Goal: Information Seeking & Learning: Learn about a topic

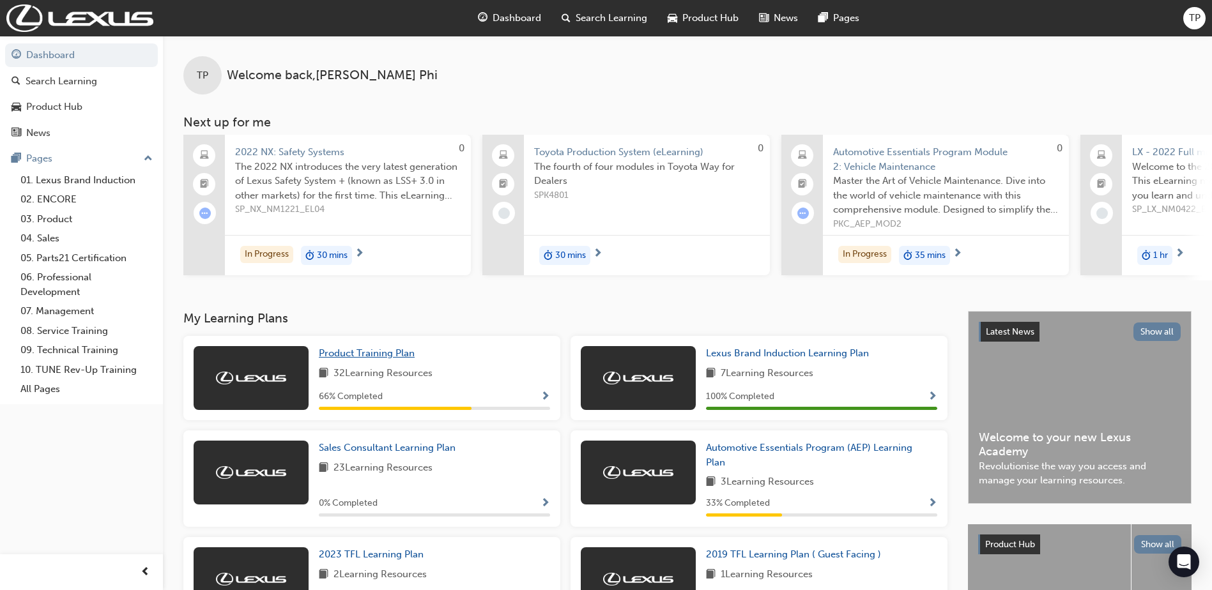
drag, startPoint x: 366, startPoint y: 367, endPoint x: 372, endPoint y: 364, distance: 6.9
click at [372, 364] on div "Product Training Plan 32 Learning Resources 66 % Completed" at bounding box center [434, 378] width 231 height 64
drag, startPoint x: 372, startPoint y: 364, endPoint x: 382, endPoint y: 359, distance: 10.9
click at [382, 359] on span "Product Training Plan" at bounding box center [367, 352] width 96 height 11
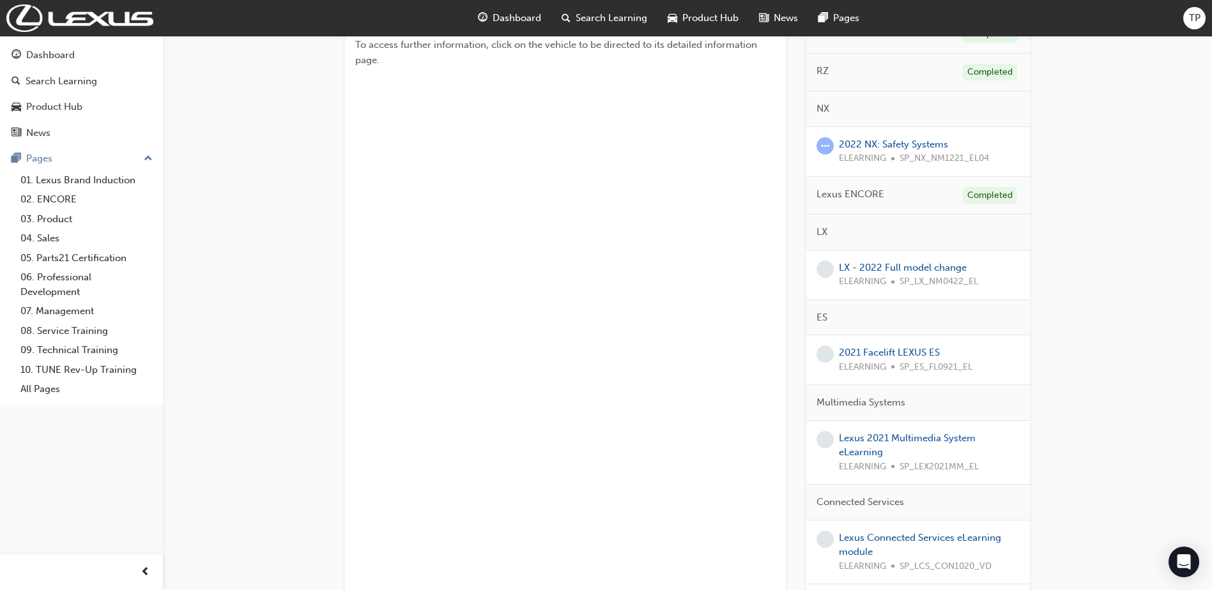
scroll to position [383, 0]
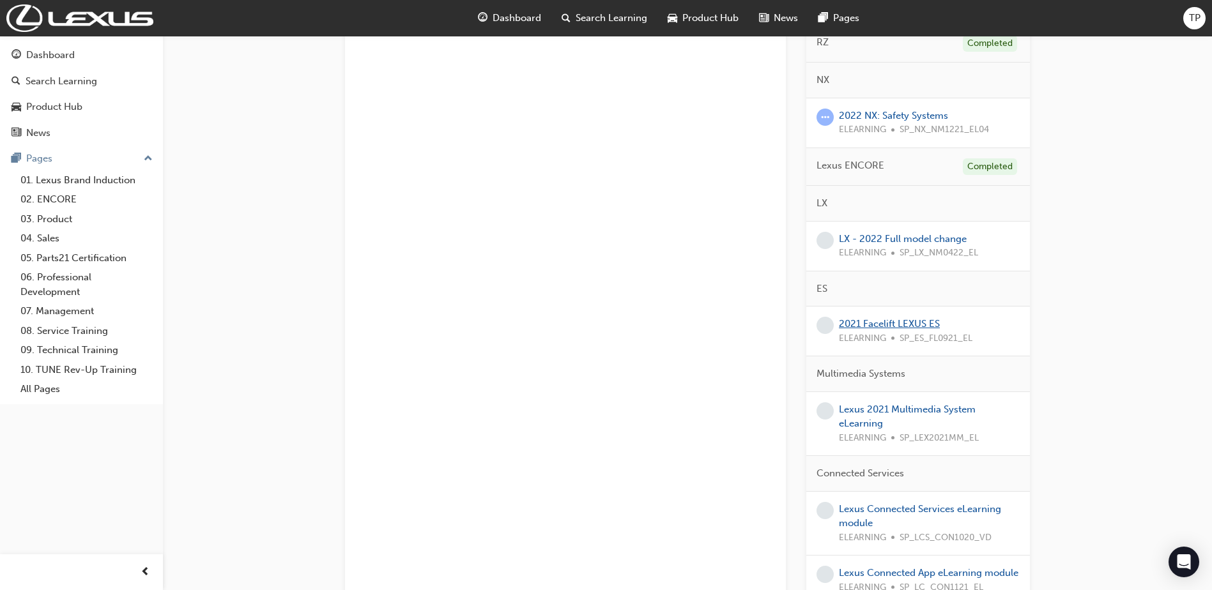
click at [910, 323] on link "2021 Facelift LEXUS ES" at bounding box center [889, 323] width 101 height 11
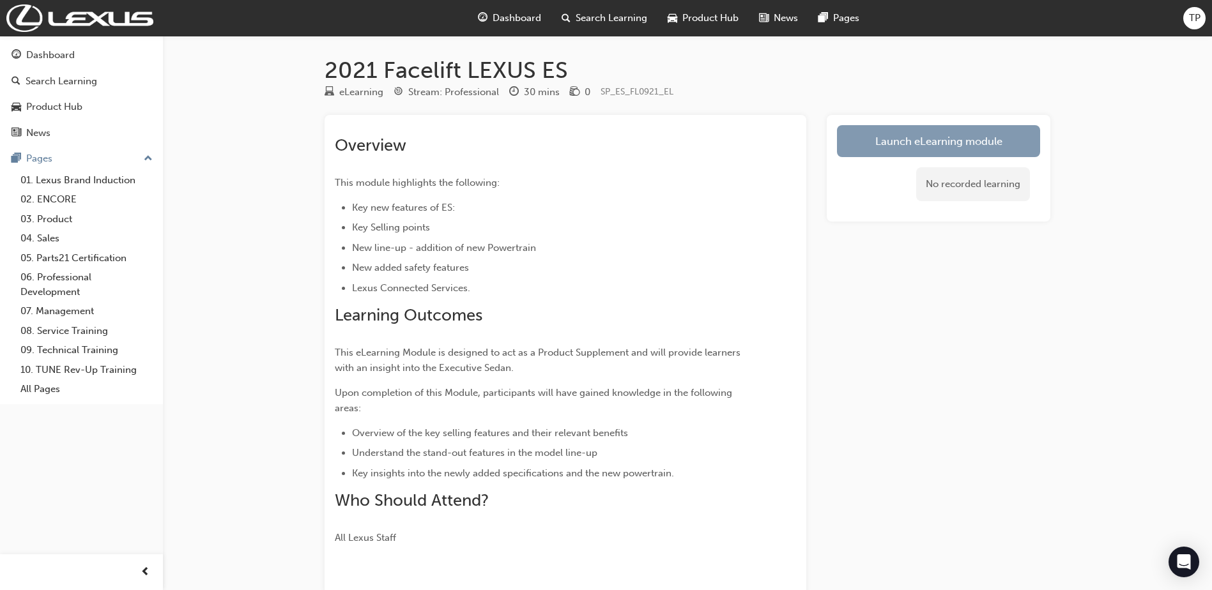
click at [916, 151] on link "Launch eLearning module" at bounding box center [938, 141] width 203 height 32
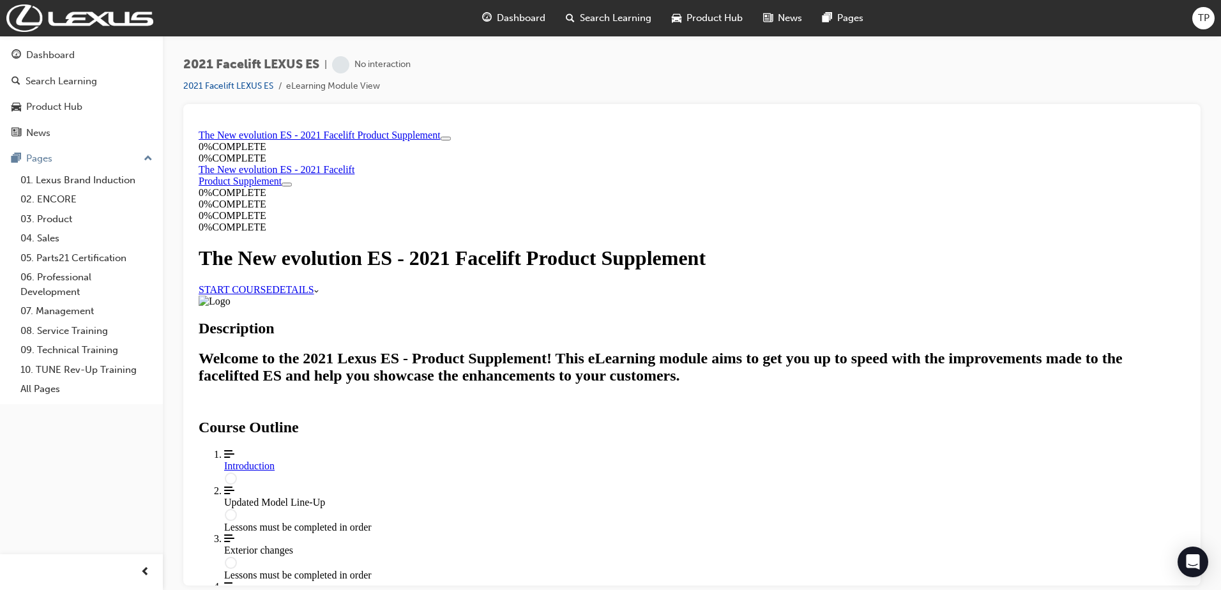
click at [272, 294] on link "START COURSE" at bounding box center [235, 289] width 73 height 11
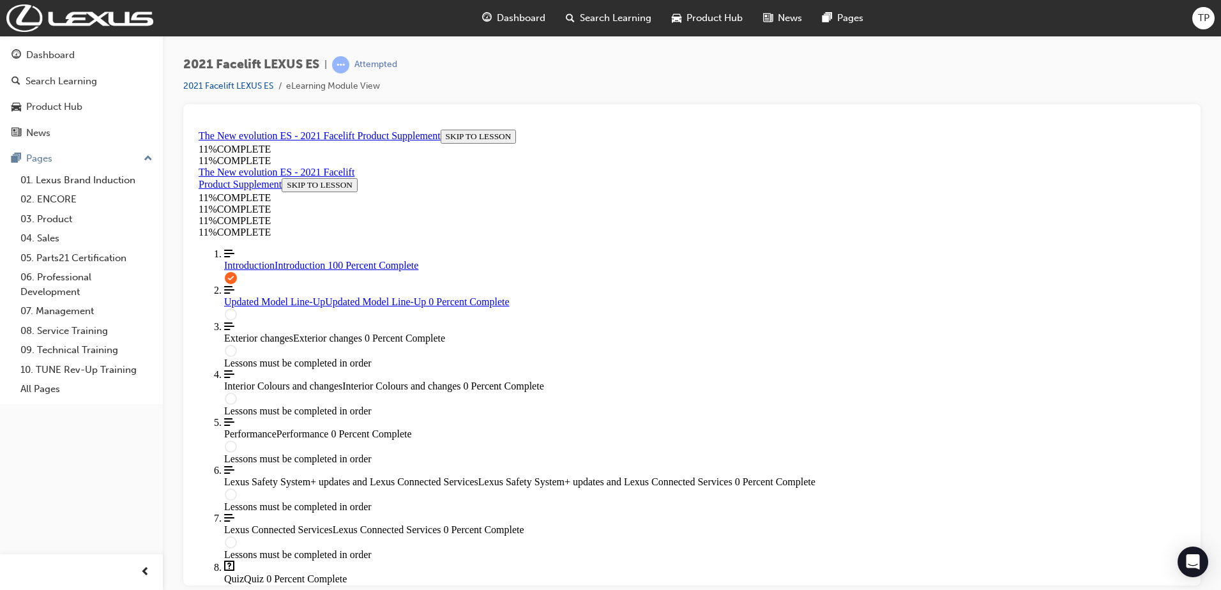
scroll to position [1074, 0]
drag, startPoint x: 576, startPoint y: 253, endPoint x: 910, endPoint y: 305, distance: 338.2
drag, startPoint x: 910, startPoint y: 305, endPoint x: 815, endPoint y: 335, distance: 99.6
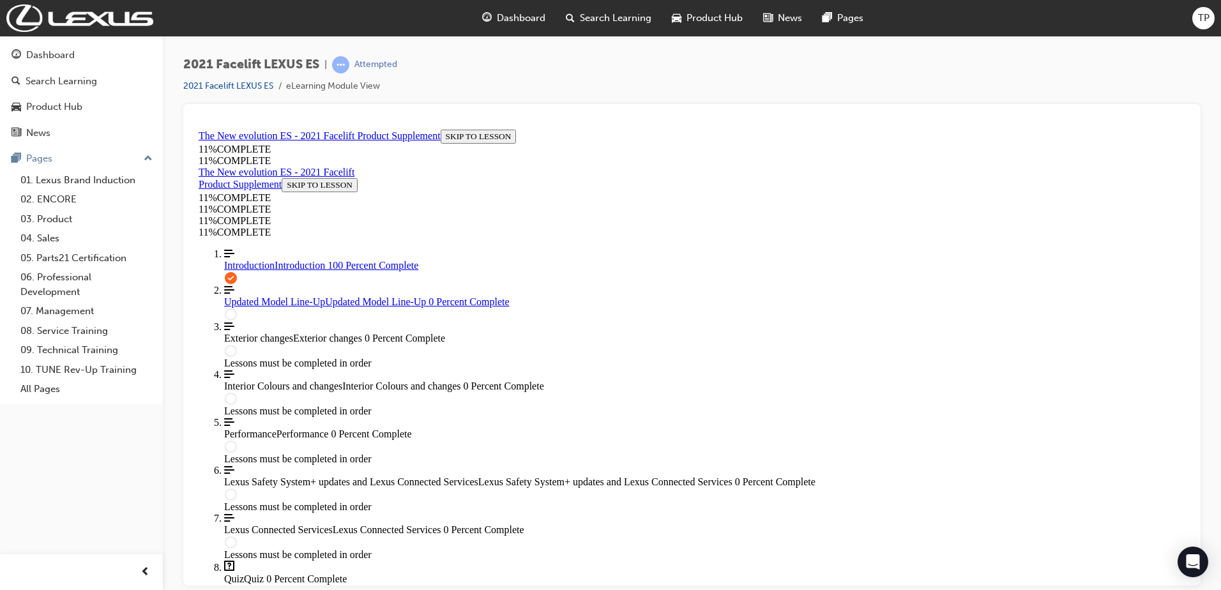
drag, startPoint x: 815, startPoint y: 335, endPoint x: 636, endPoint y: 336, distance: 179.5
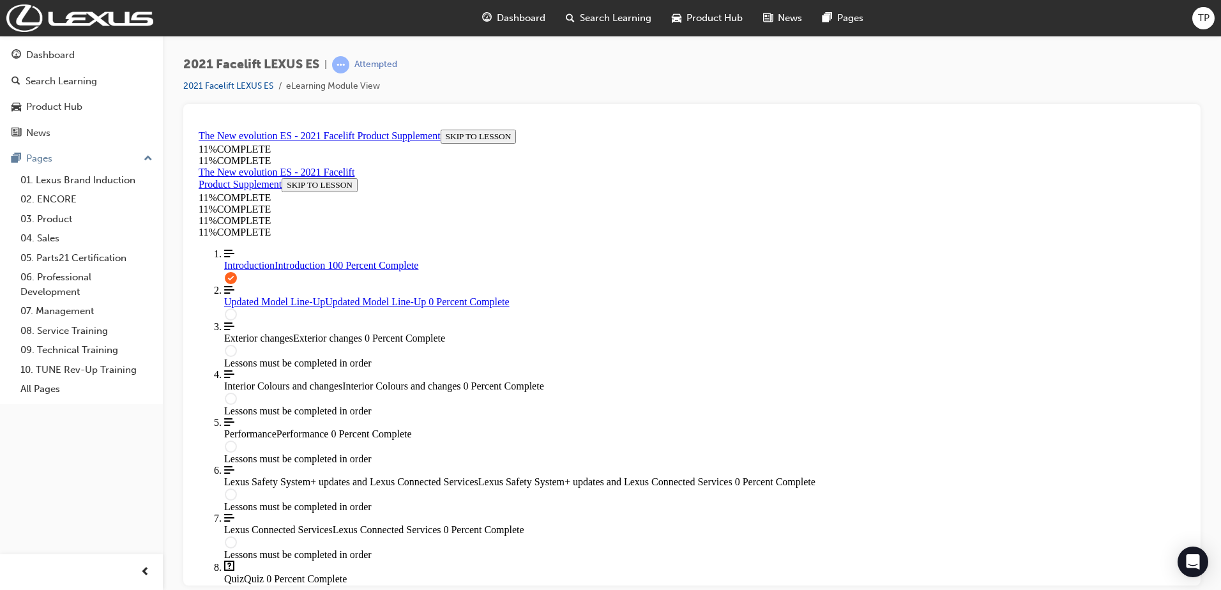
scroll to position [1341, 0]
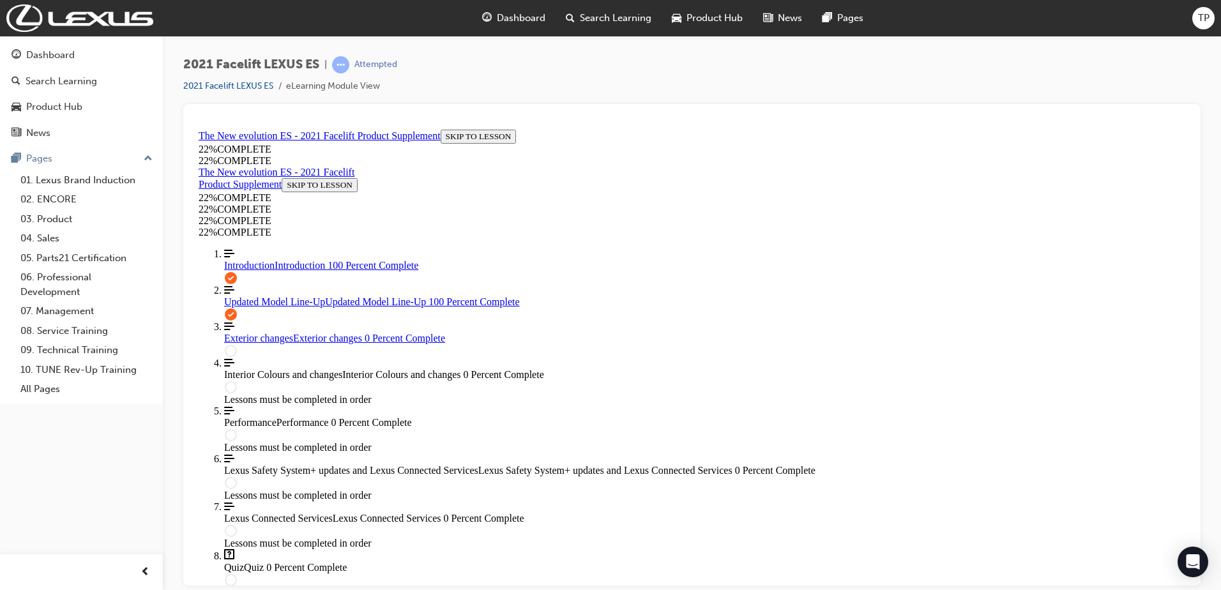
scroll to position [558, 0]
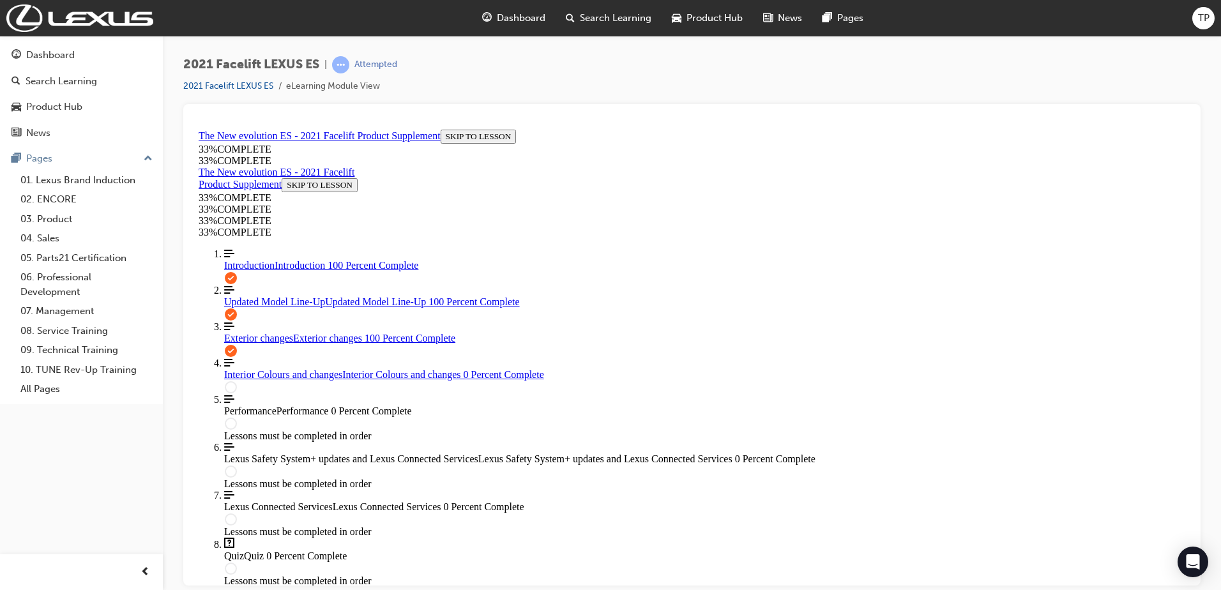
scroll to position [1111, 0]
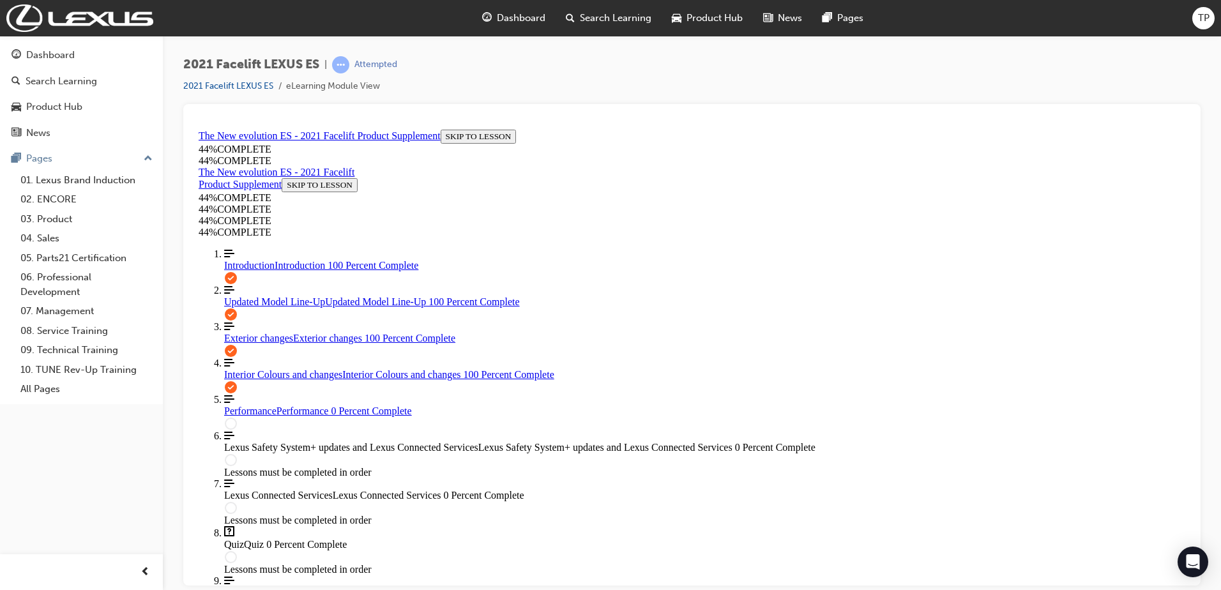
scroll to position [349, 0]
